Goal: Task Accomplishment & Management: Manage account settings

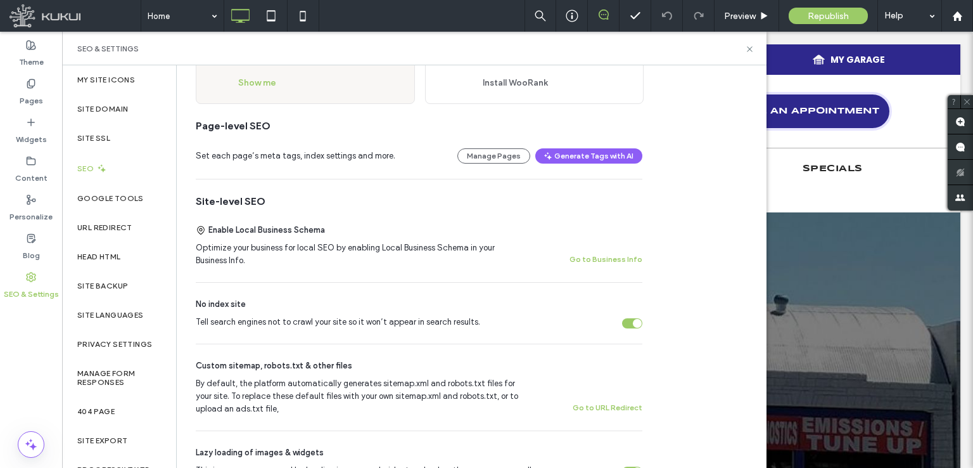
click at [636, 323] on div "Tell search engines not to crawl your site so it won’t appear in search results." at bounding box center [637, 323] width 9 height 9
click at [826, 13] on span "Republish" at bounding box center [828, 16] width 41 height 11
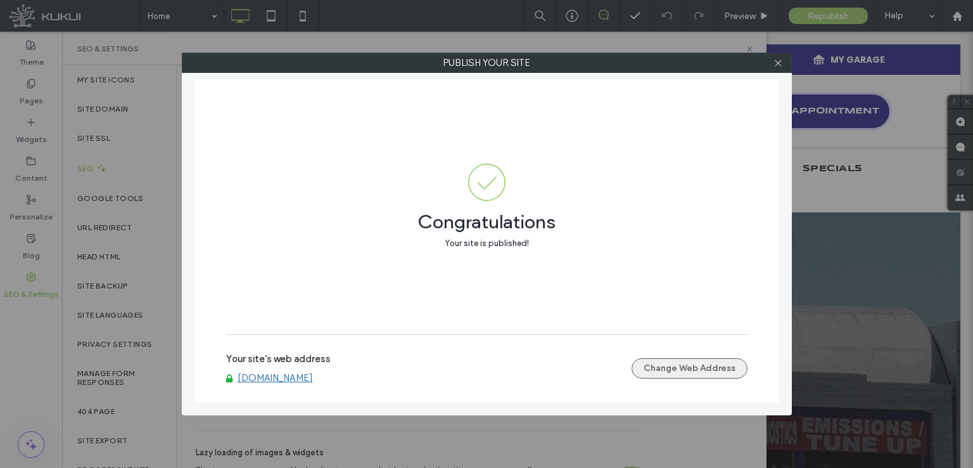
click at [661, 366] on button "Change Web Address" at bounding box center [690, 368] width 116 height 20
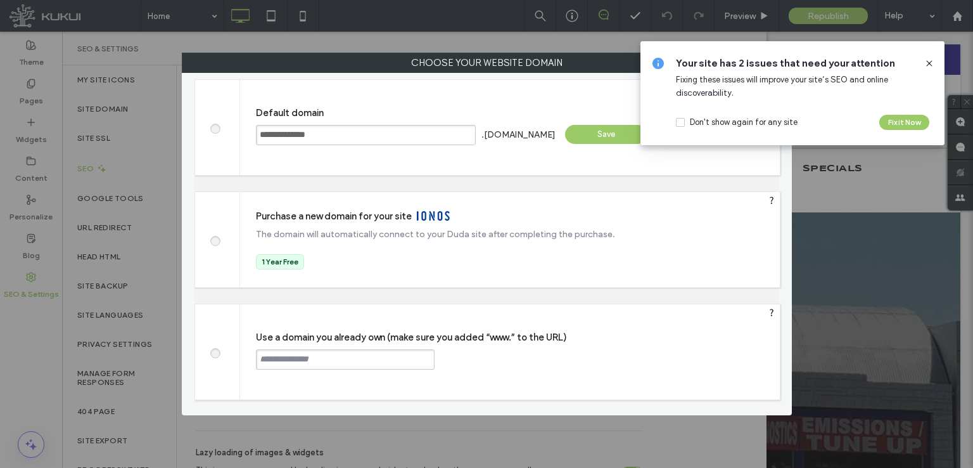
click at [215, 354] on span at bounding box center [215, 352] width 0 height 10
click at [312, 352] on input "text" at bounding box center [345, 359] width 179 height 20
type input "**********"
click at [489, 357] on div "Continue" at bounding box center [483, 358] width 82 height 19
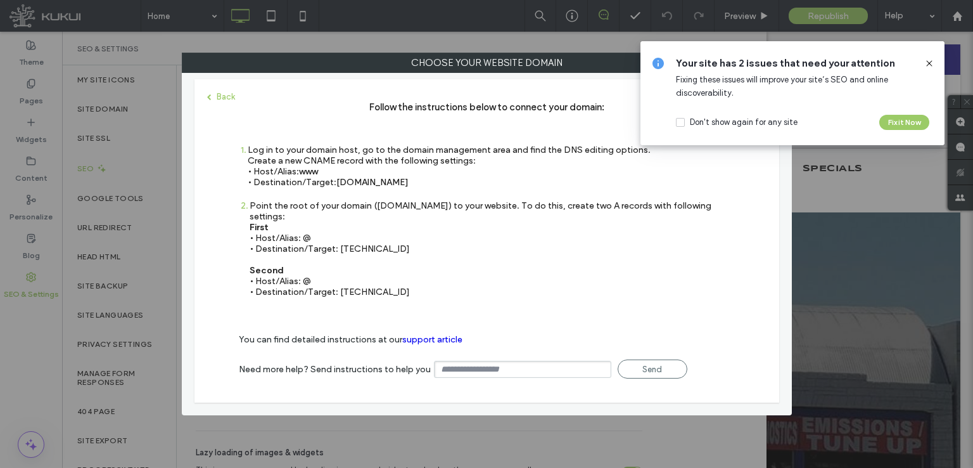
click at [347, 226] on div "Point the root of your domain ([DOMAIN_NAME]) to your website. To do this, crea…" at bounding box center [492, 248] width 485 height 97
drag, startPoint x: 433, startPoint y: 181, endPoint x: 337, endPoint y: 184, distance: 96.3
click at [337, 184] on div "Log in to your domain host, go to the domain management area and find the DNS e…" at bounding box center [449, 165] width 403 height 43
copy span "[DOMAIN_NAME]"
click at [345, 262] on div "Point the root of your domain ([DOMAIN_NAME]) to your website. To do this, crea…" at bounding box center [492, 248] width 485 height 97
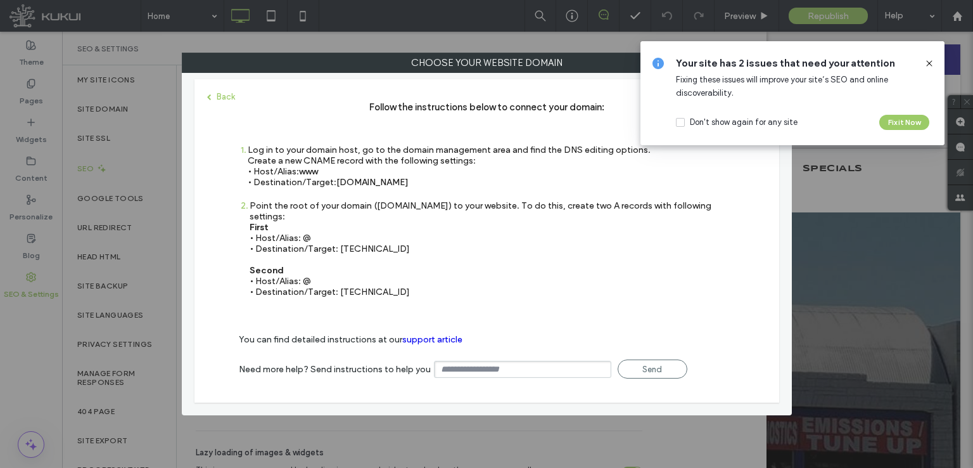
drag, startPoint x: 383, startPoint y: 238, endPoint x: 339, endPoint y: 238, distance: 44.4
click at [339, 238] on div "Point the root of your domain ([DOMAIN_NAME]) to your website. To do this, crea…" at bounding box center [492, 248] width 485 height 97
copy div "[TECHNICAL_ID]"
click at [425, 300] on div "Back Follow the instructions below to connect your domain: 1 Log in to your dom…" at bounding box center [487, 240] width 585 height 323
drag, startPoint x: 412, startPoint y: 280, endPoint x: 338, endPoint y: 279, distance: 73.5
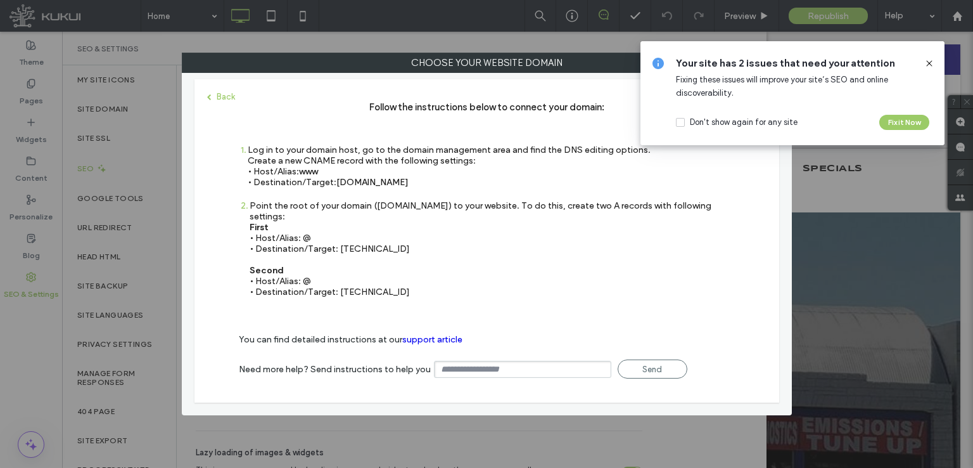
click at [338, 279] on div "Point the root of your domain ([DOMAIN_NAME]) to your website. To do this, crea…" at bounding box center [492, 248] width 485 height 97
copy div "[TECHNICAL_ID]"
click at [931, 63] on icon at bounding box center [929, 63] width 10 height 10
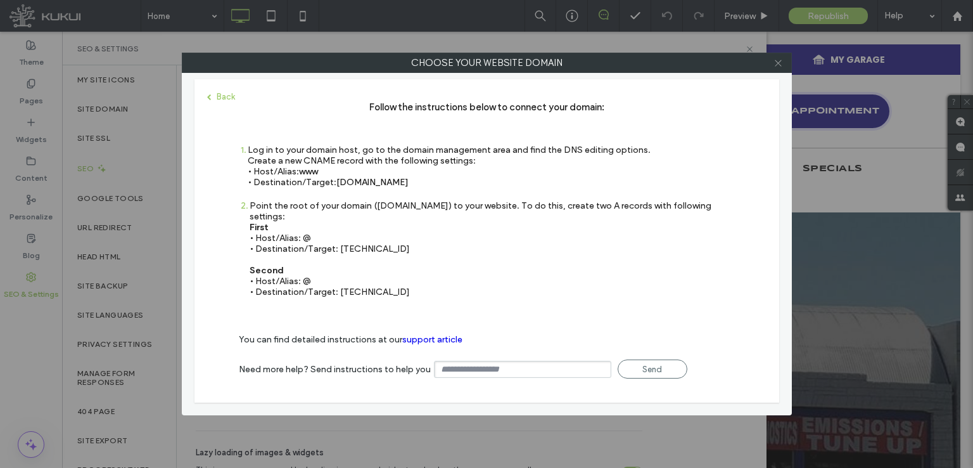
click at [780, 61] on icon at bounding box center [779, 63] width 10 height 10
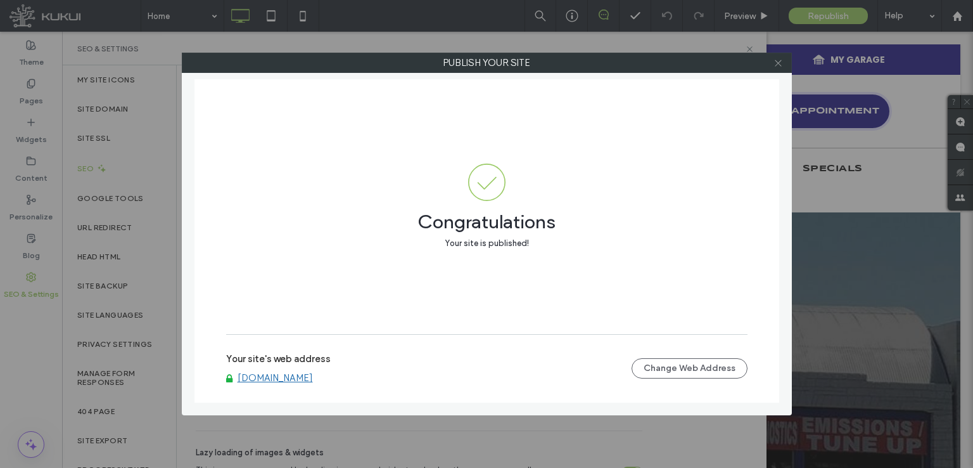
click at [776, 64] on icon at bounding box center [779, 63] width 10 height 10
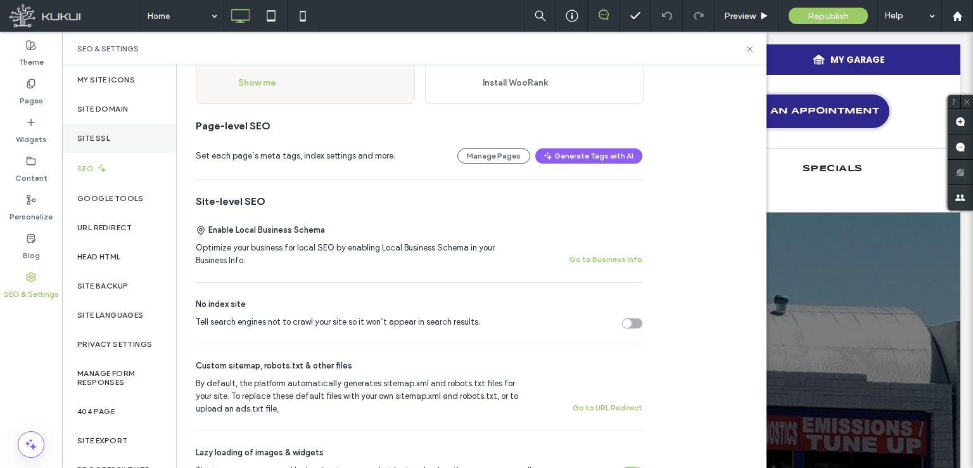
click at [87, 134] on label "Site SSL" at bounding box center [93, 138] width 33 height 9
